Goal: Task Accomplishment & Management: Manage account settings

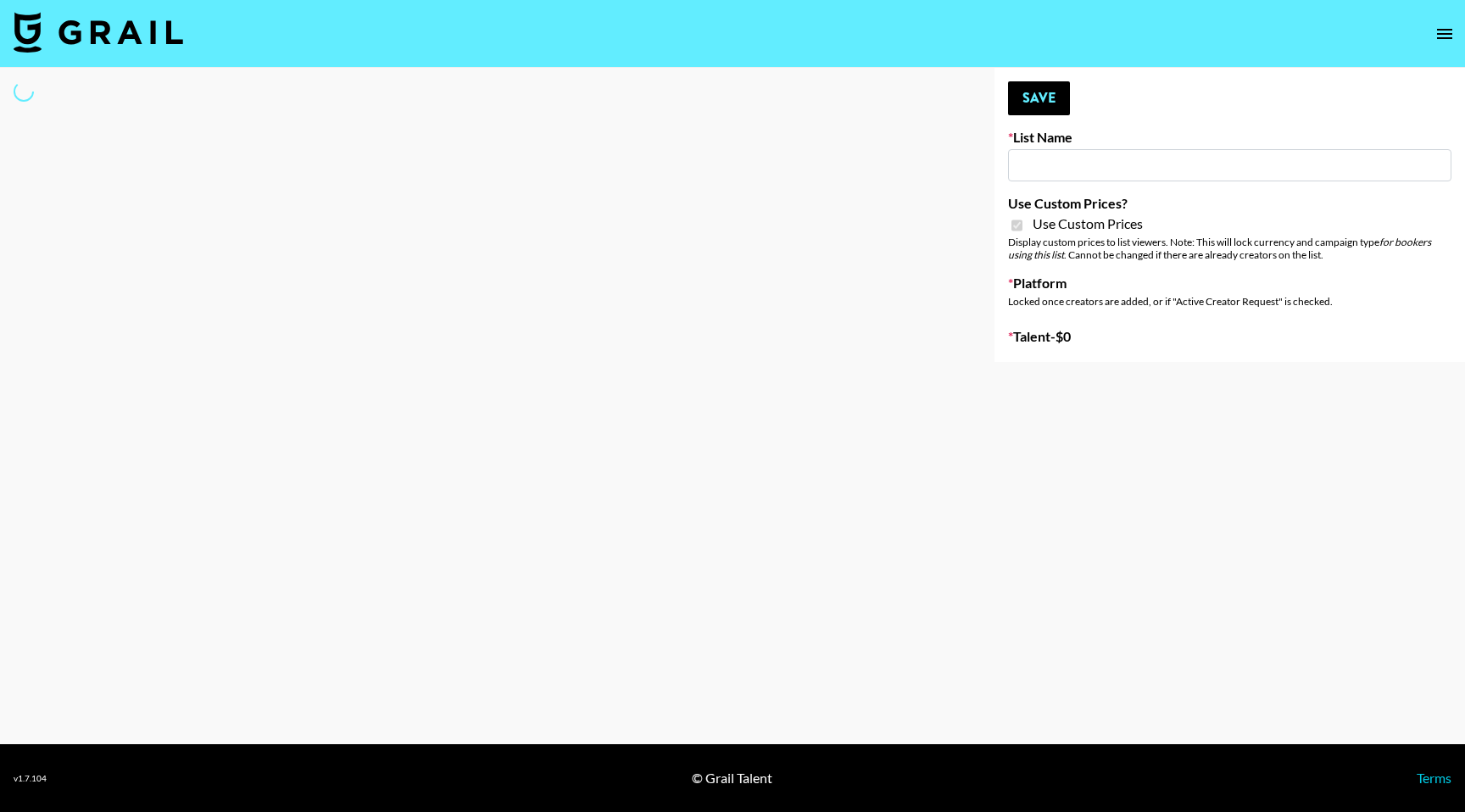
select select "Brand"
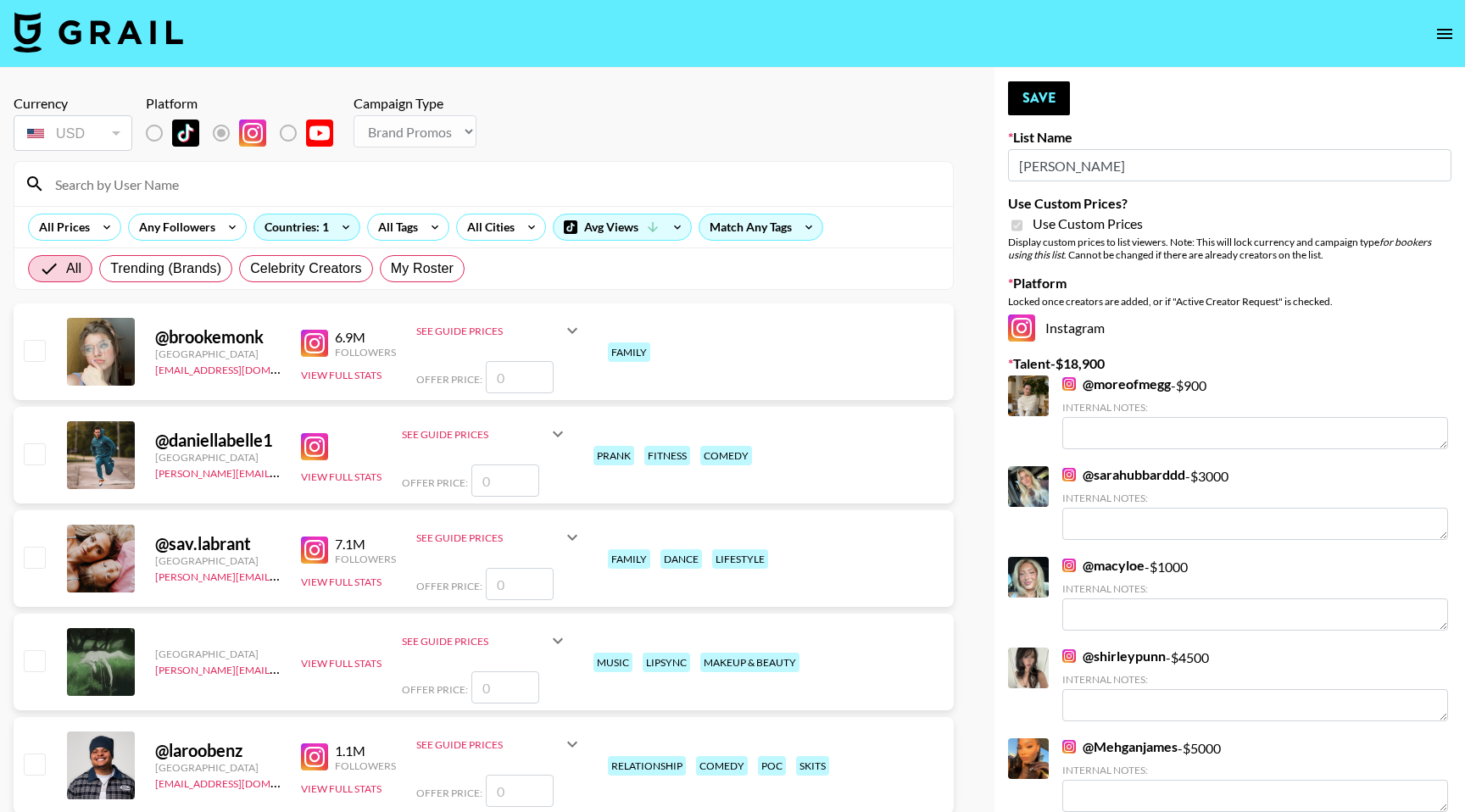
type input "[PERSON_NAME]"
checkbox input "true"
click at [227, 182] on input at bounding box center [493, 183] width 898 height 27
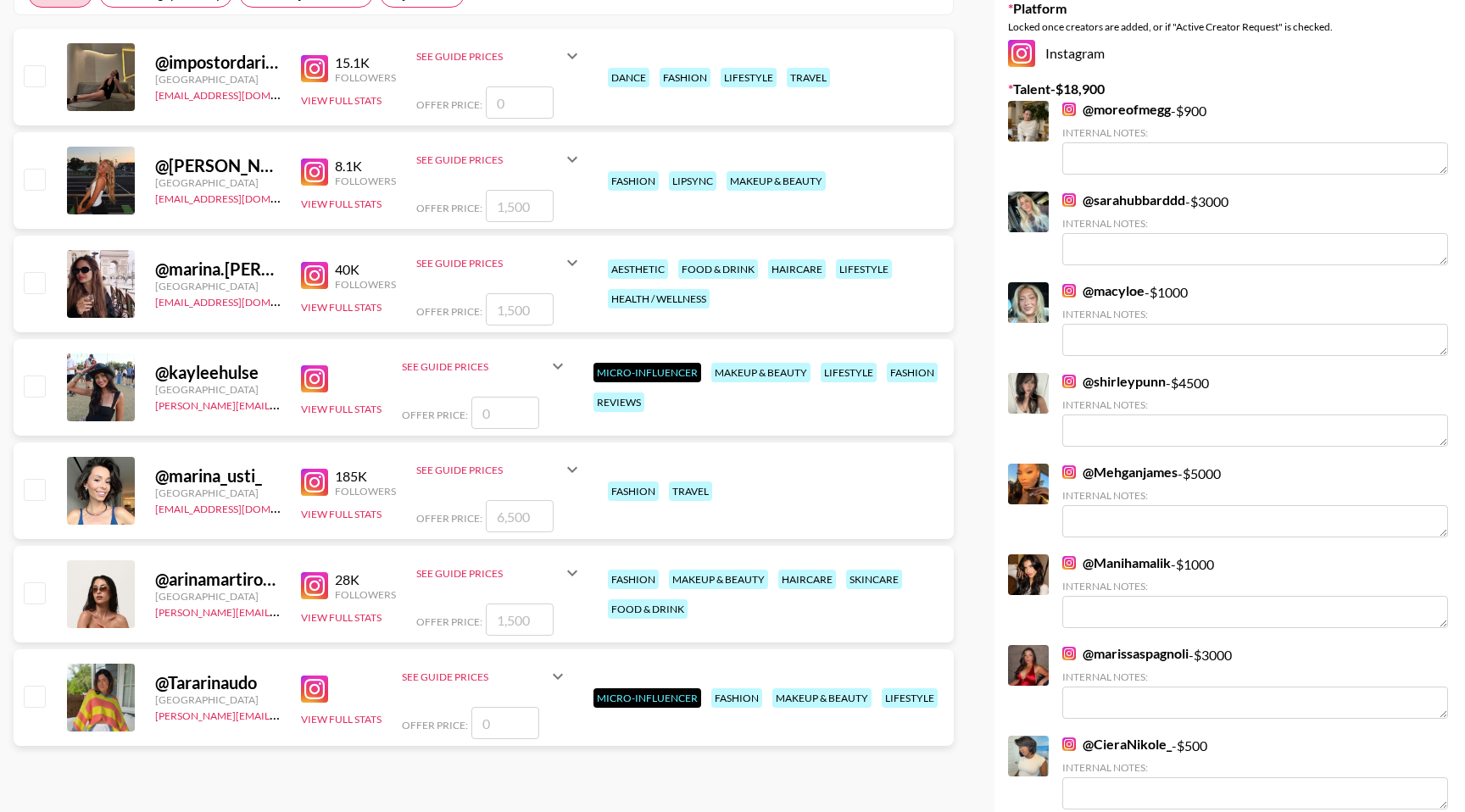
scroll to position [282, 0]
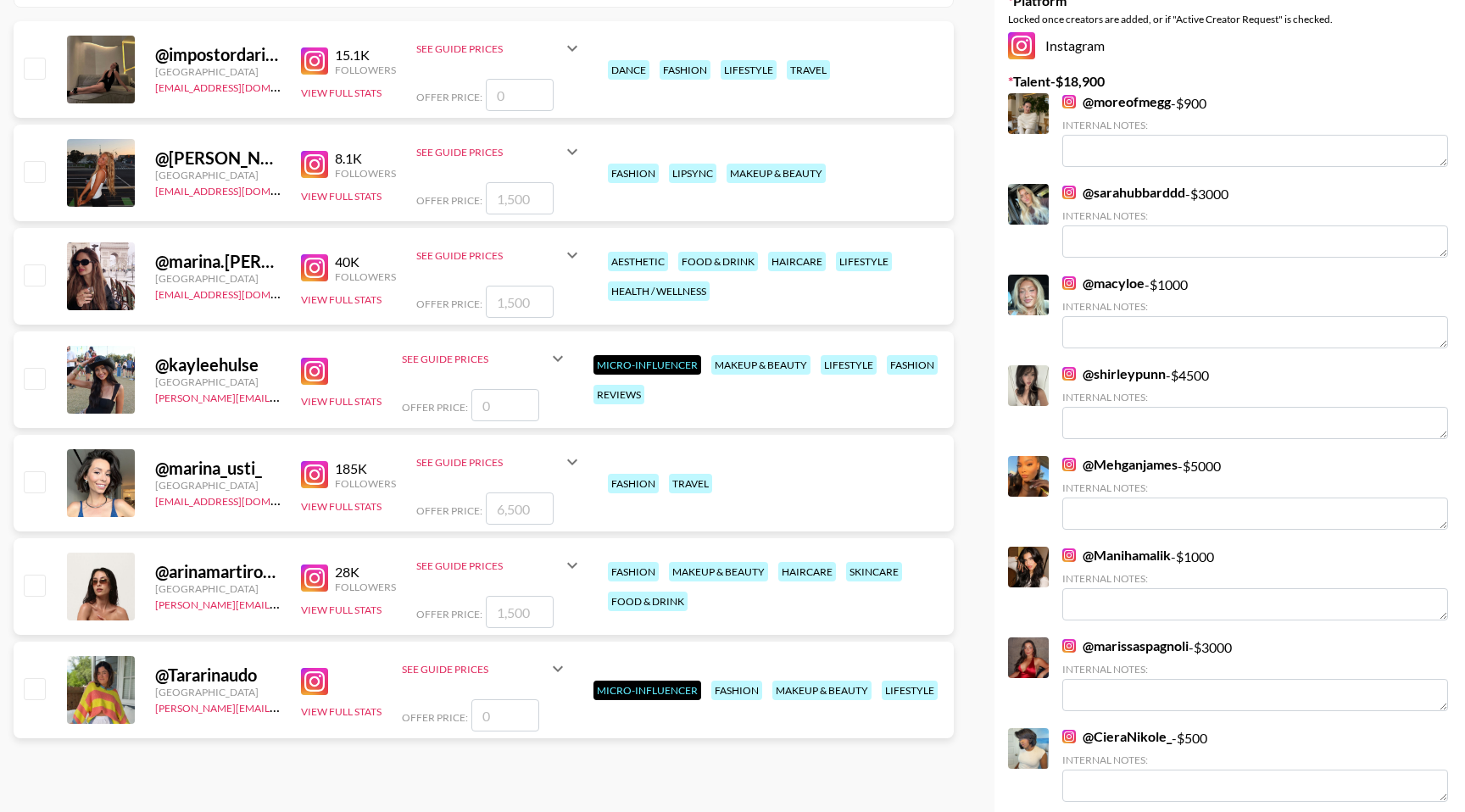
type input "arina"
click at [40, 581] on input "checkbox" at bounding box center [33, 584] width 20 height 20
checkbox input "true"
type input "1500"
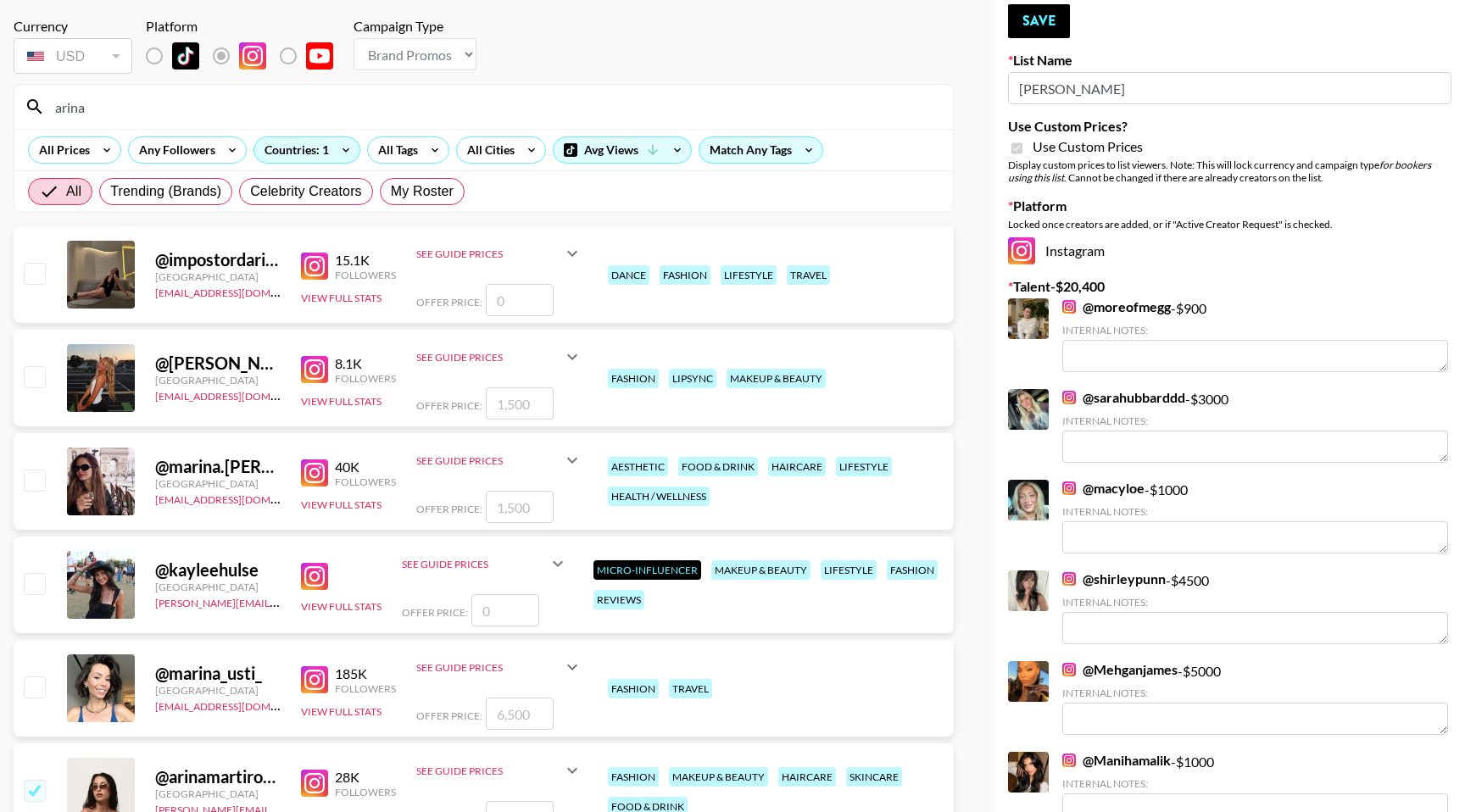
scroll to position [0, 0]
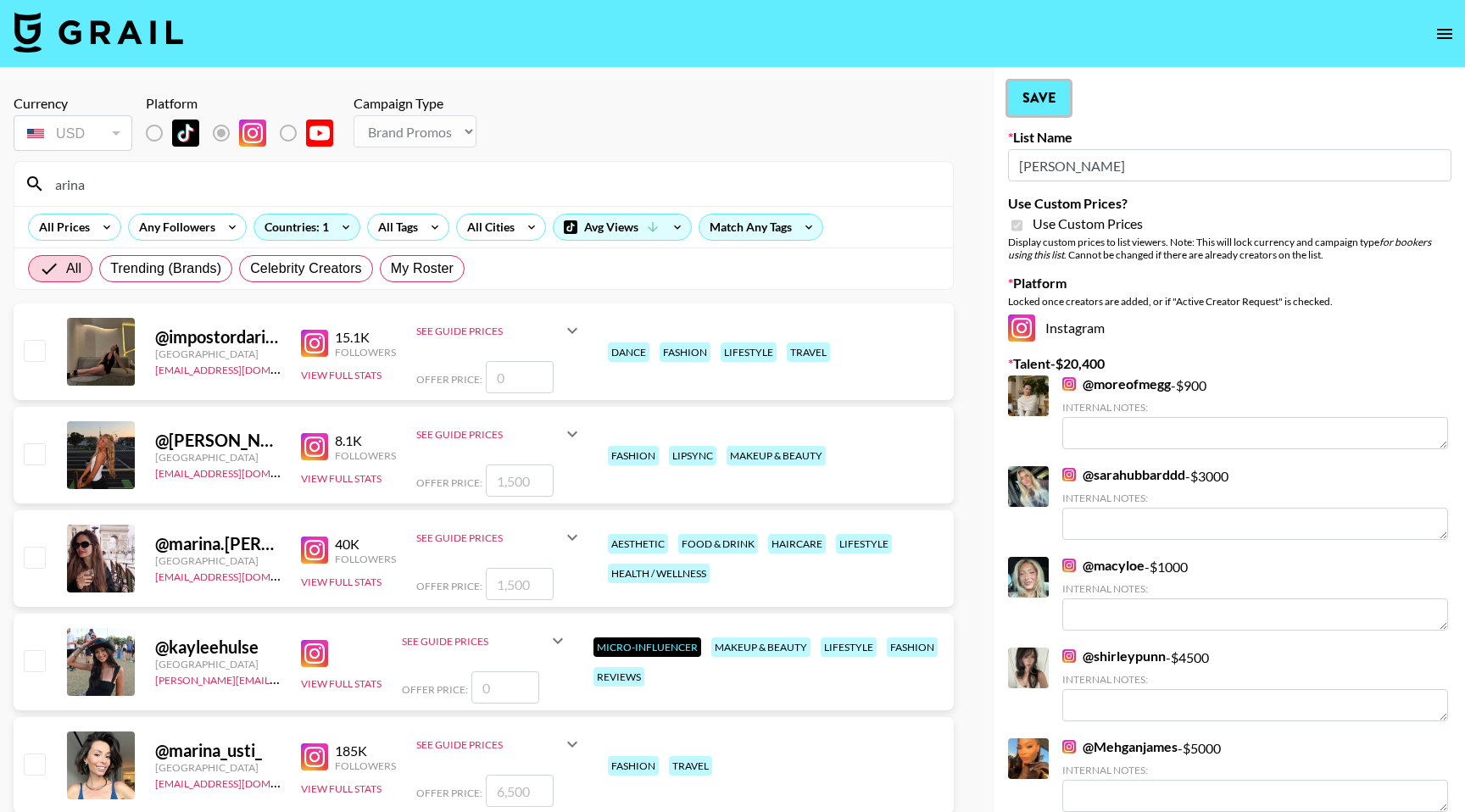
click at [1047, 98] on button "Save" at bounding box center [1039, 98] width 62 height 34
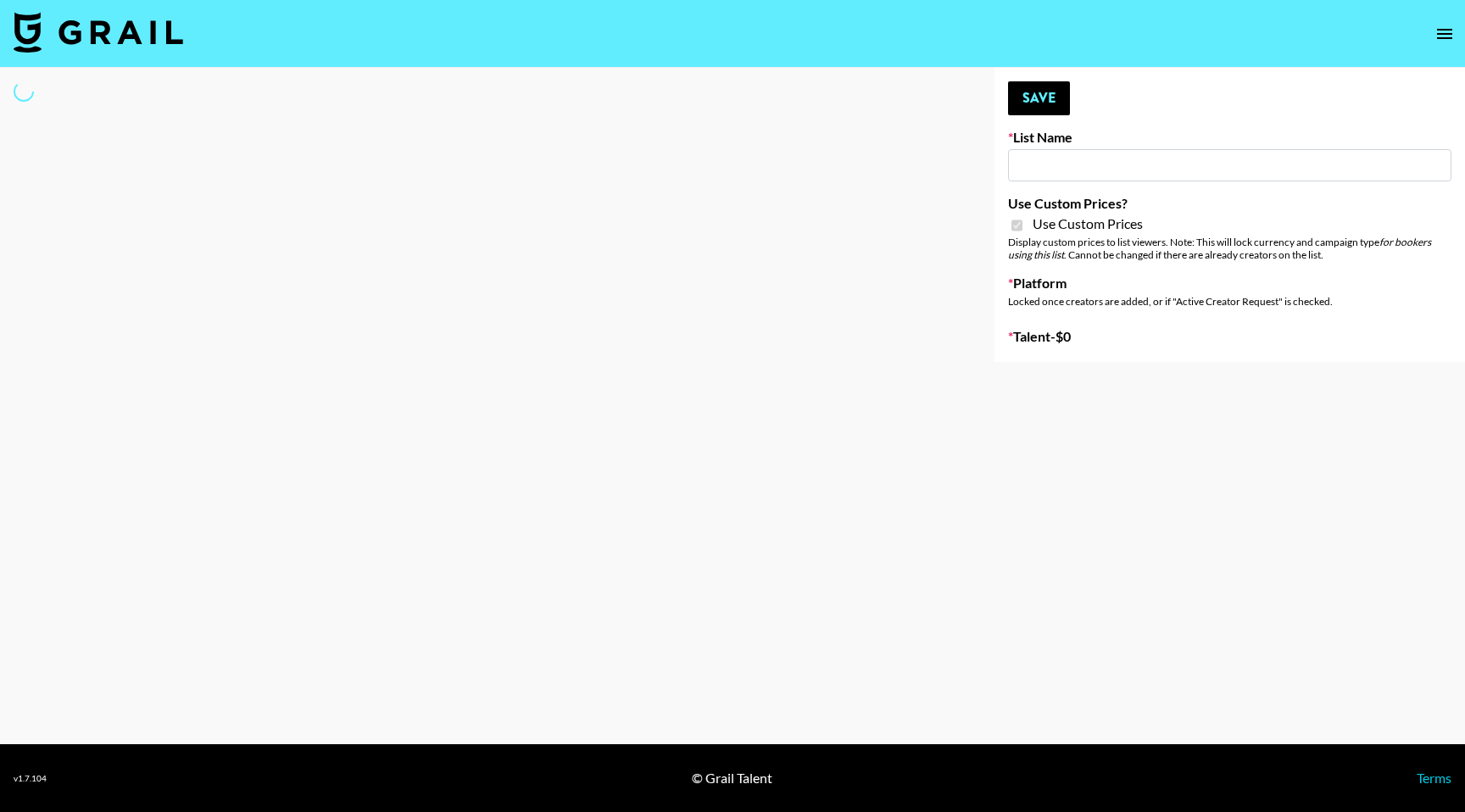
type input "Lisa Eldrige"
checkbox input "true"
select select "Brand"
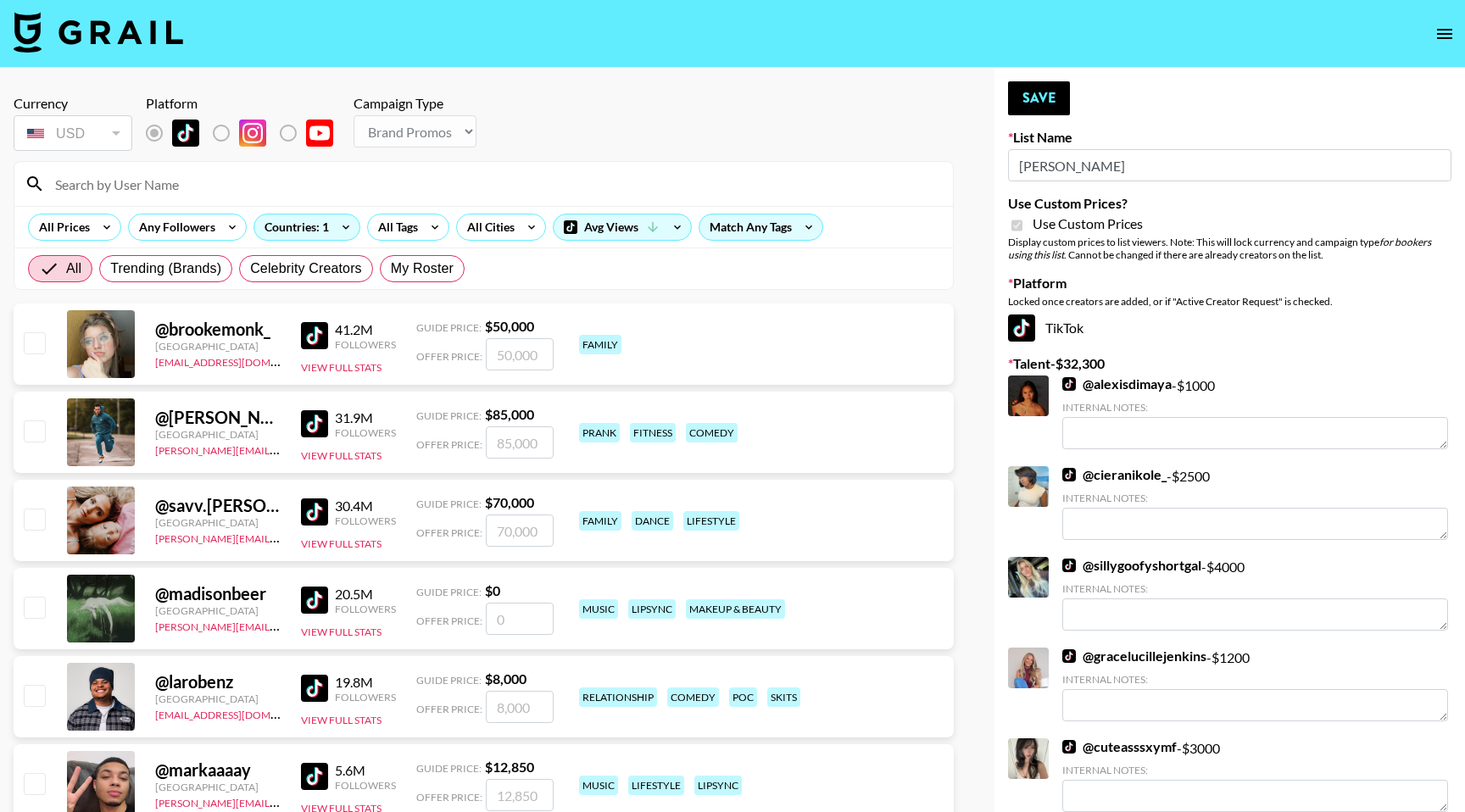
click at [203, 180] on input at bounding box center [493, 183] width 898 height 27
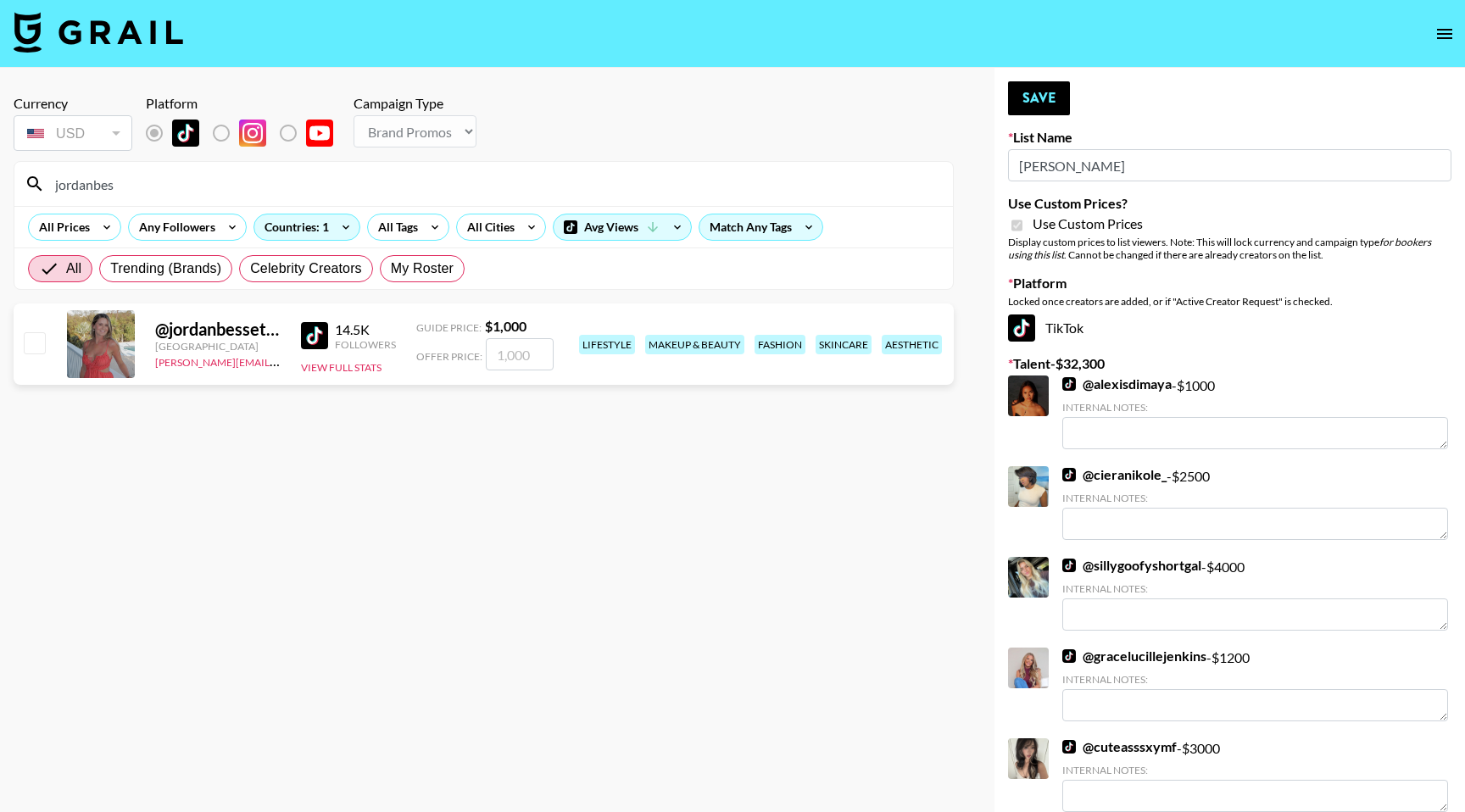
type input "jordanbes"
click at [32, 342] on input "checkbox" at bounding box center [33, 342] width 20 height 20
checkbox input "true"
type input "1000"
click at [1040, 104] on button "Save" at bounding box center [1039, 98] width 62 height 34
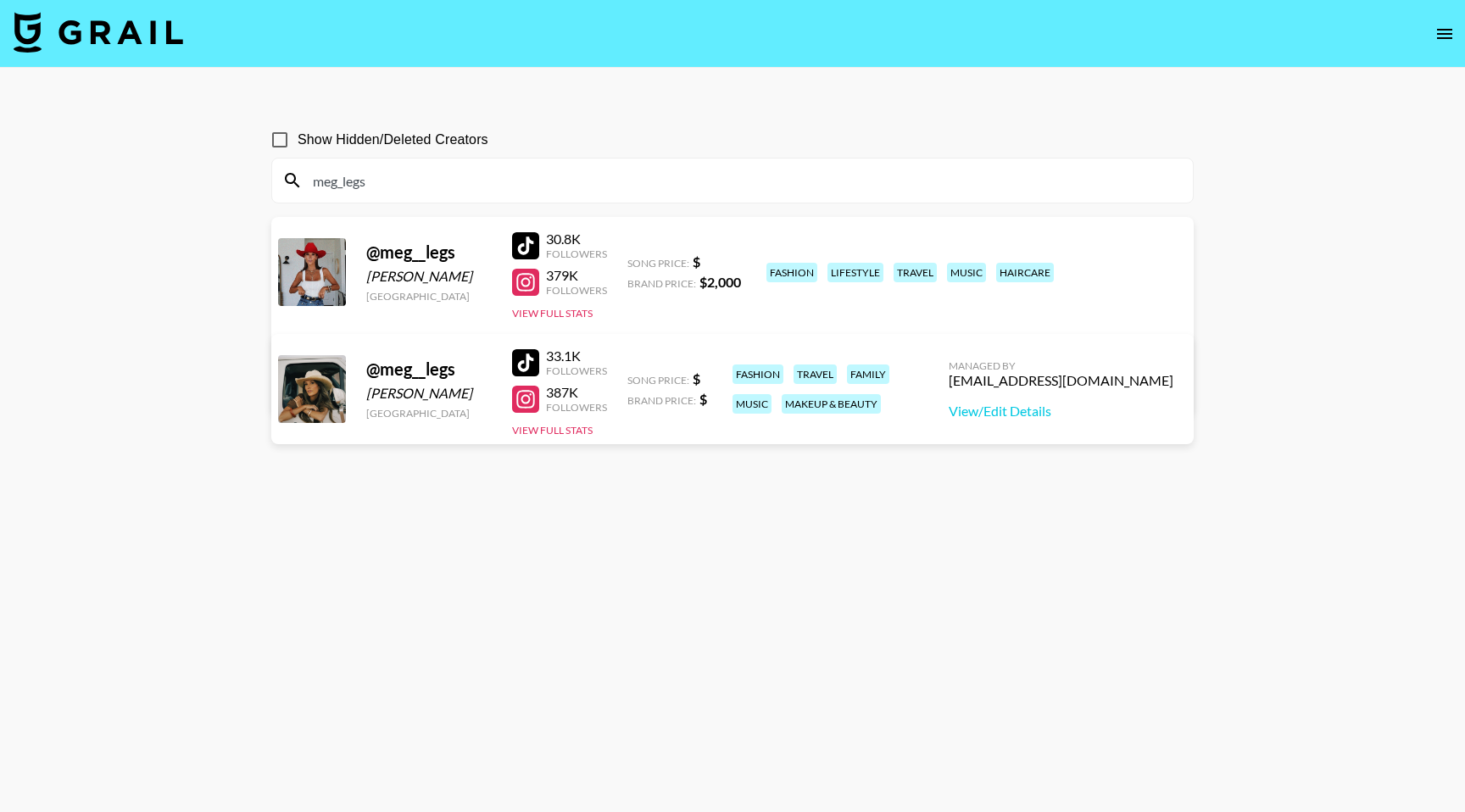
drag, startPoint x: 376, startPoint y: 176, endPoint x: 307, endPoint y: 175, distance: 69.0
click at [307, 175] on input "meg_legs" at bounding box center [743, 180] width 880 height 27
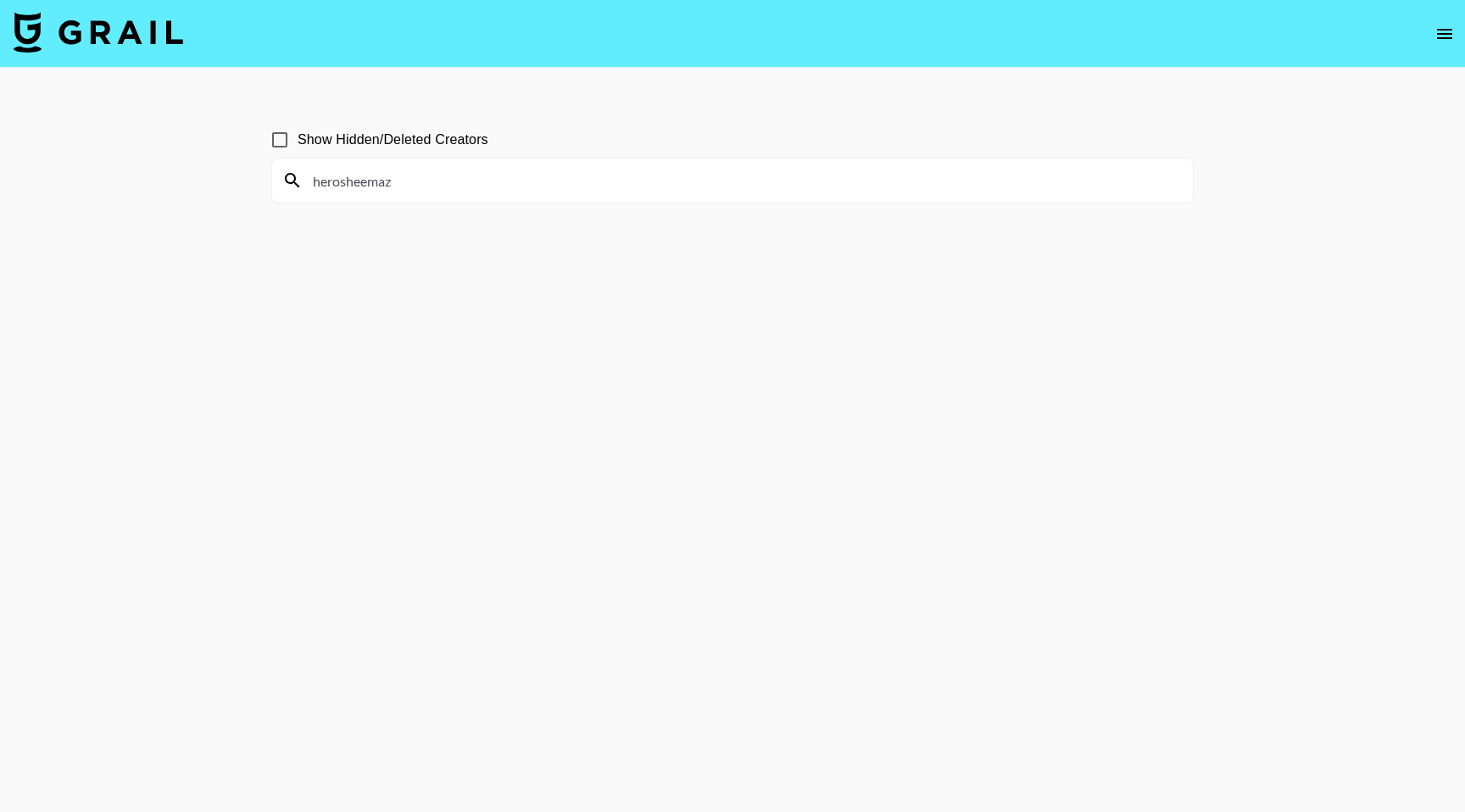
type input "herosheemaz"
